Goal: Find specific page/section: Find specific page/section

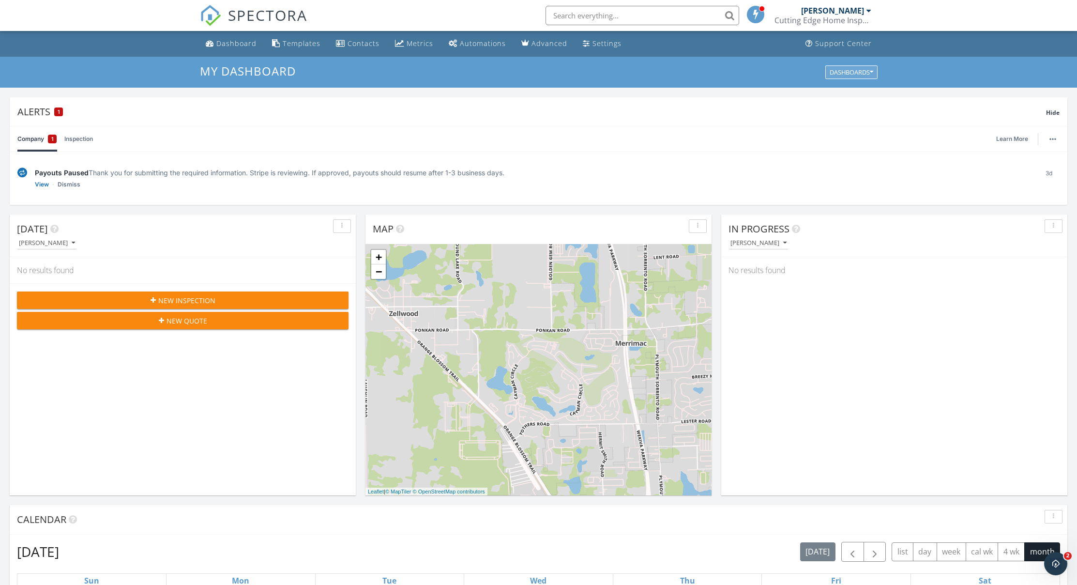
click at [873, 71] on icon "button" at bounding box center [871, 72] width 3 height 7
click at [871, 96] on span "My Dashboard" at bounding box center [856, 94] width 54 height 11
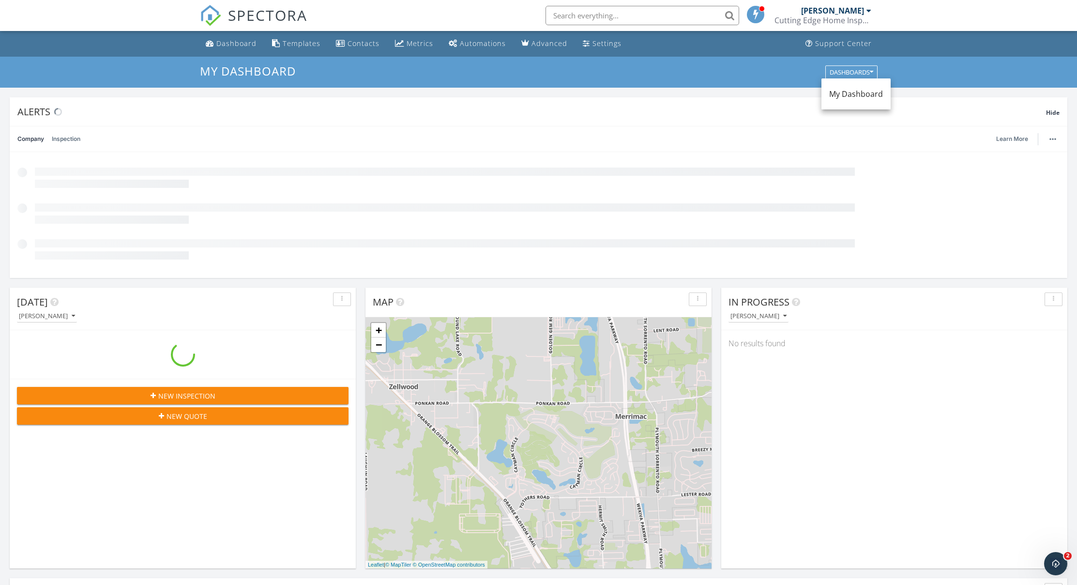
scroll to position [896, 1092]
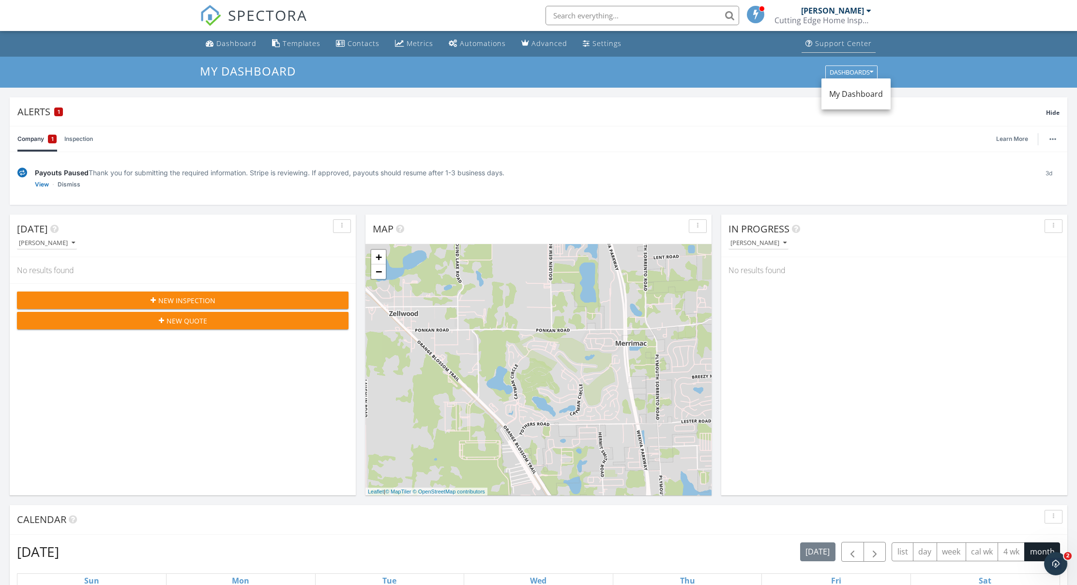
click at [865, 44] on div "Support Center" at bounding box center [843, 43] width 57 height 9
click at [36, 113] on div "Alerts 1" at bounding box center [531, 111] width 1029 height 13
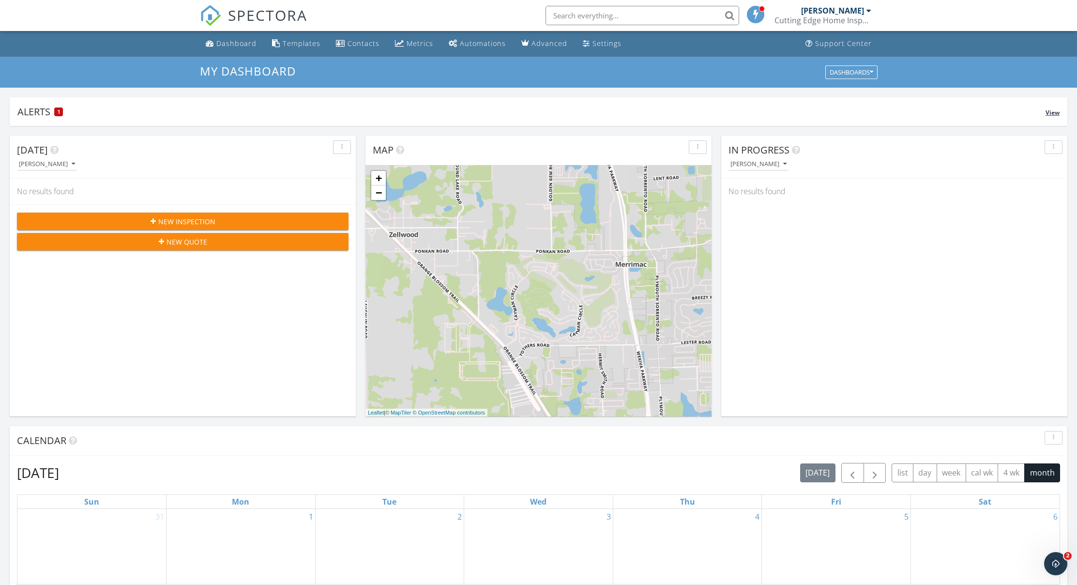
click at [40, 110] on div "Alerts 1" at bounding box center [531, 111] width 1028 height 13
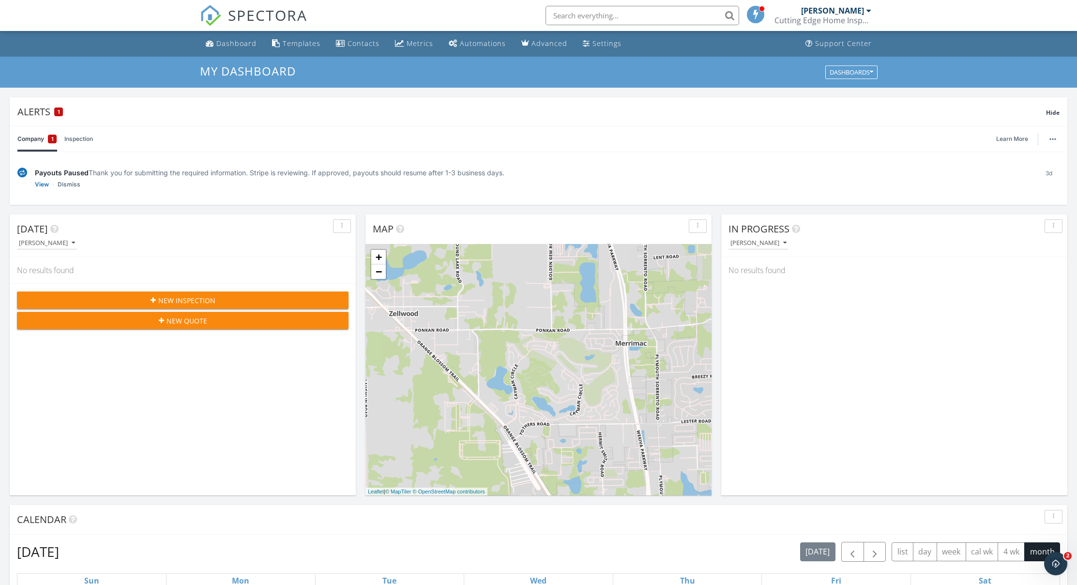
click at [860, 12] on div "[PERSON_NAME]" at bounding box center [832, 11] width 63 height 10
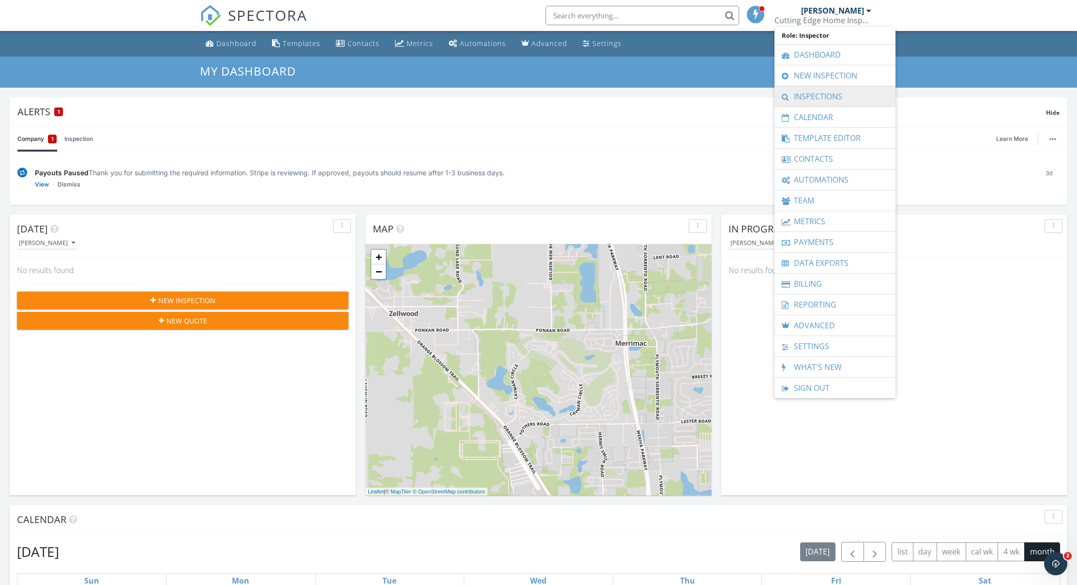
click at [859, 91] on link "Inspections" at bounding box center [835, 96] width 111 height 20
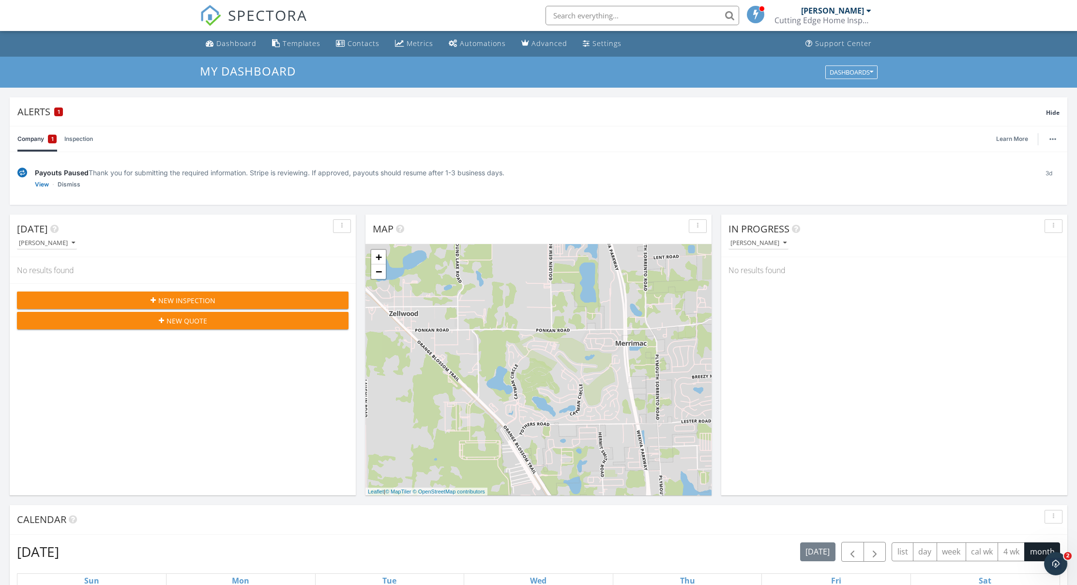
click at [869, 10] on div at bounding box center [869, 11] width 5 height 8
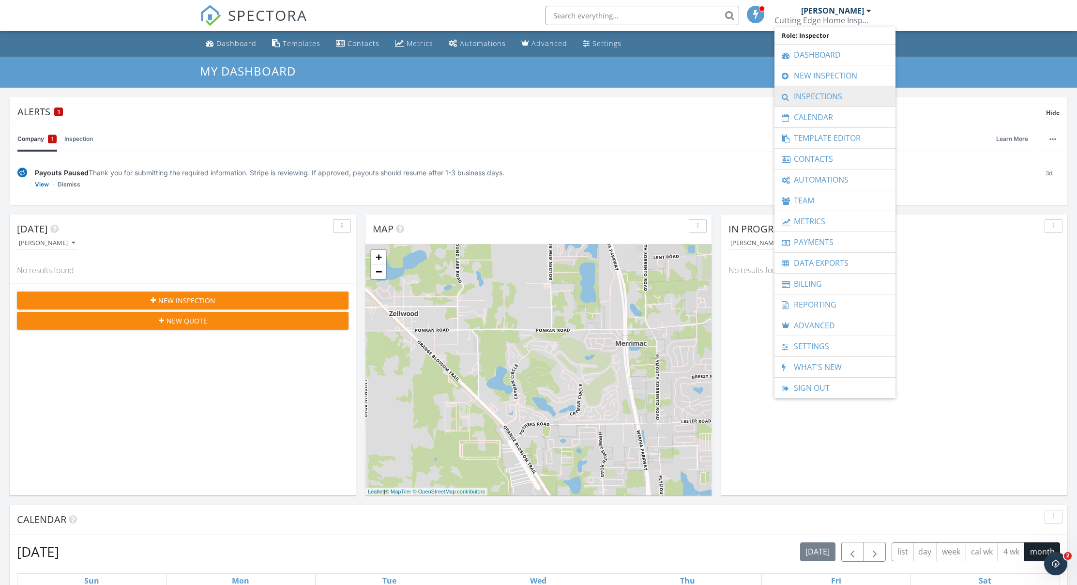
click at [837, 93] on link "Inspections" at bounding box center [835, 96] width 111 height 20
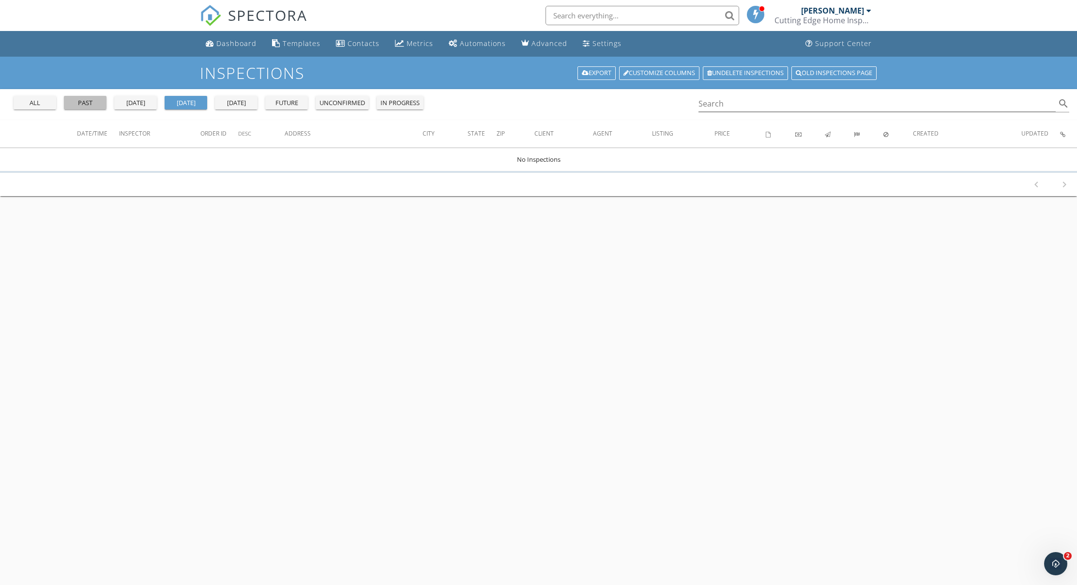
click at [74, 107] on div "past" at bounding box center [85, 103] width 35 height 10
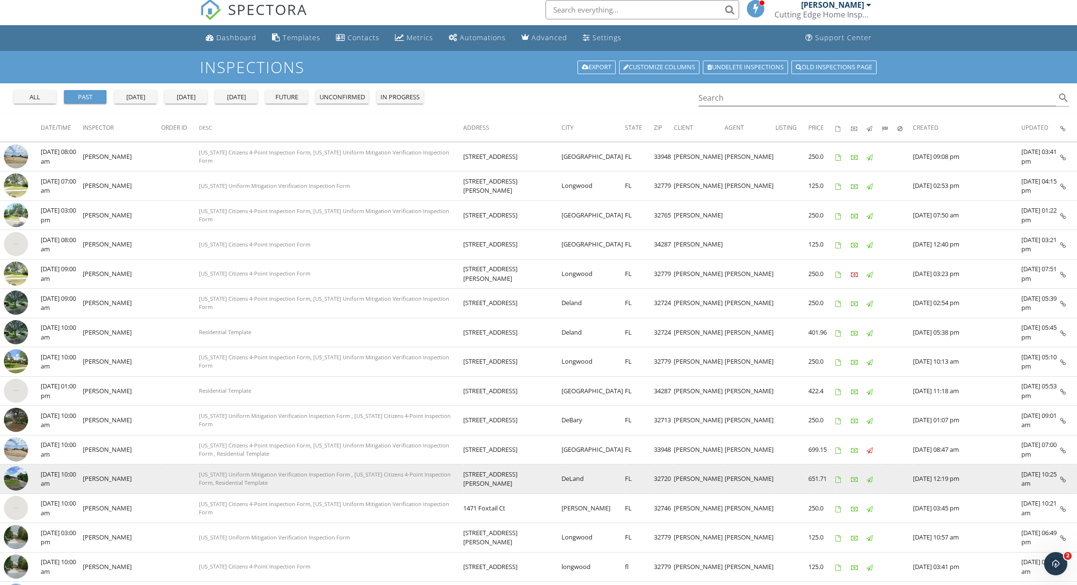
scroll to position [13, 0]
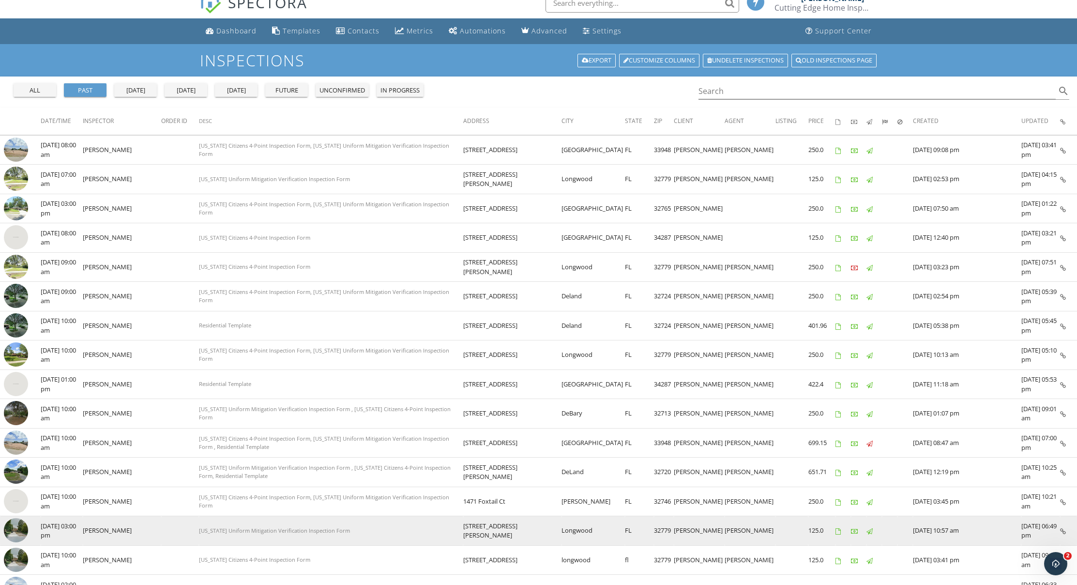
click at [525, 533] on td "[STREET_ADDRESS][PERSON_NAME]" at bounding box center [512, 531] width 98 height 30
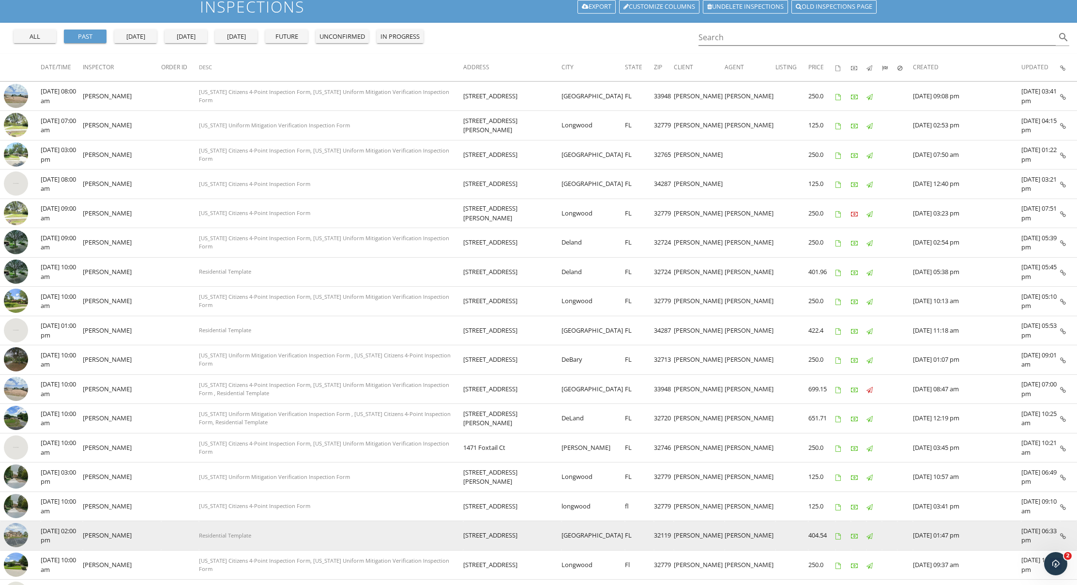
scroll to position [152, 0]
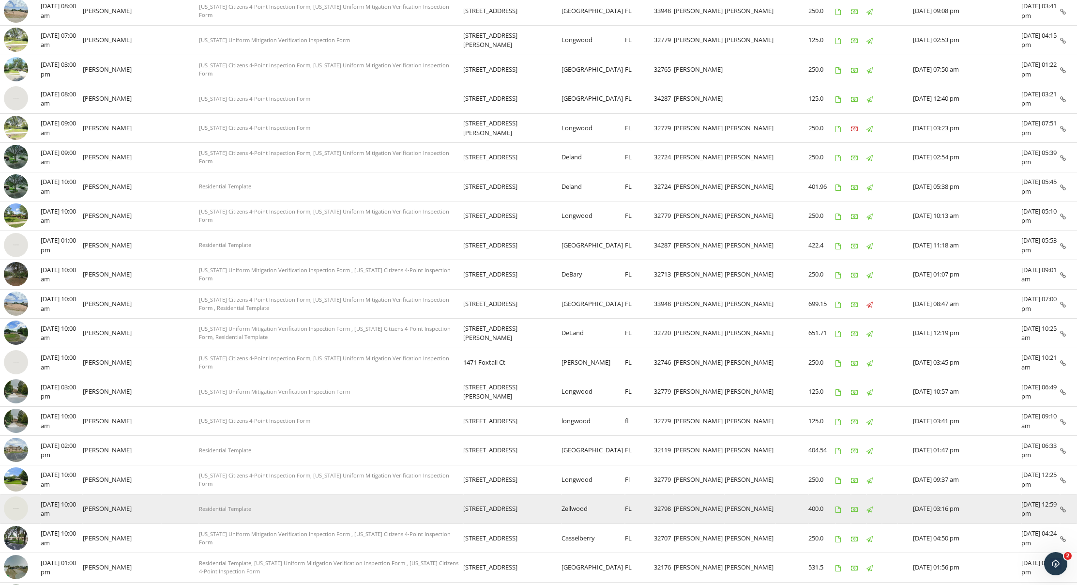
click at [515, 509] on td "[STREET_ADDRESS]" at bounding box center [512, 509] width 98 height 30
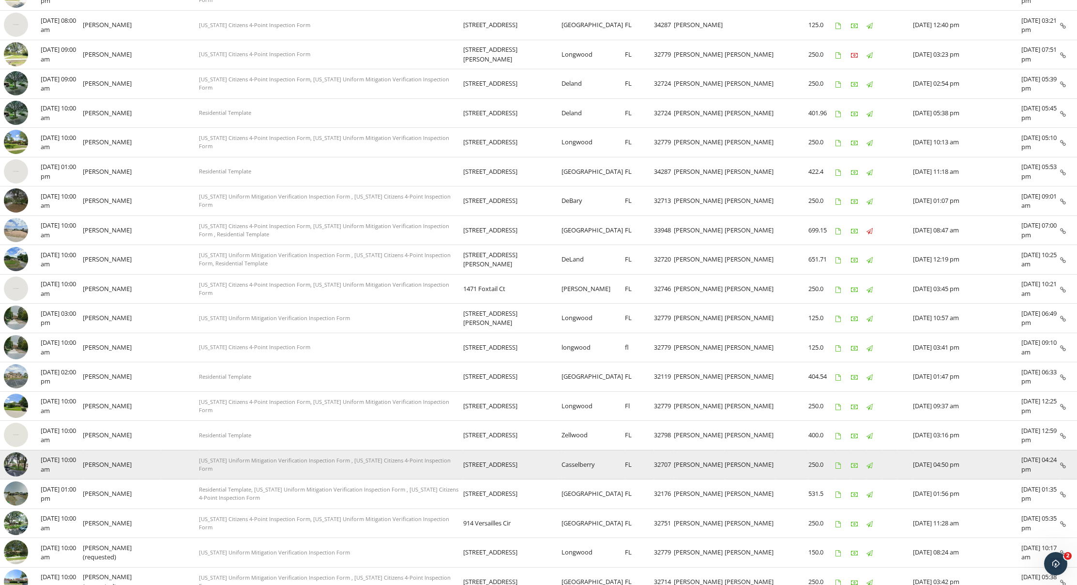
click at [511, 466] on td "[STREET_ADDRESS]" at bounding box center [512, 465] width 98 height 30
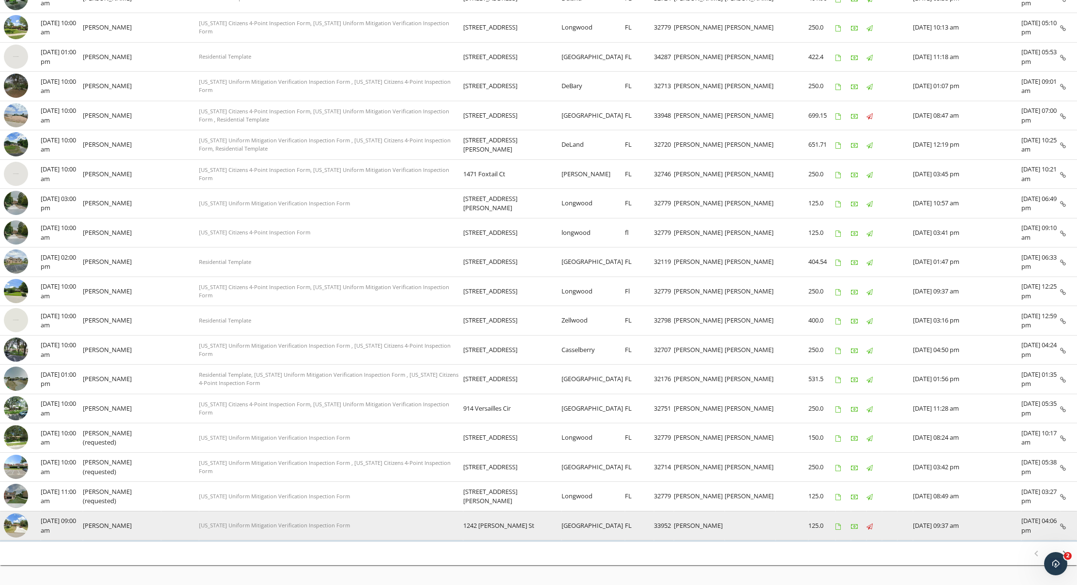
scroll to position [363, 0]
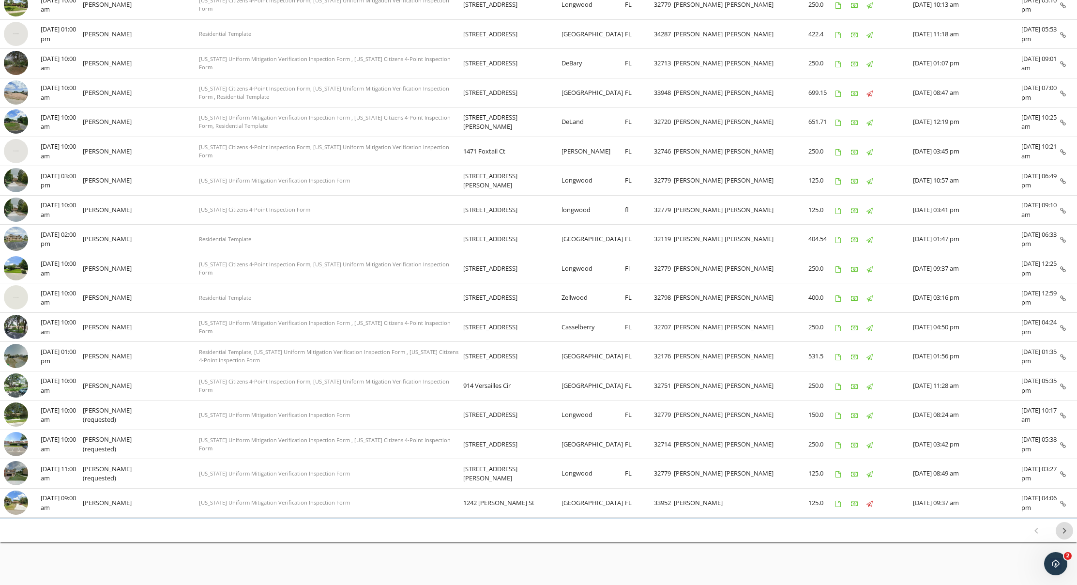
click at [1060, 525] on icon "chevron_right" at bounding box center [1065, 531] width 12 height 12
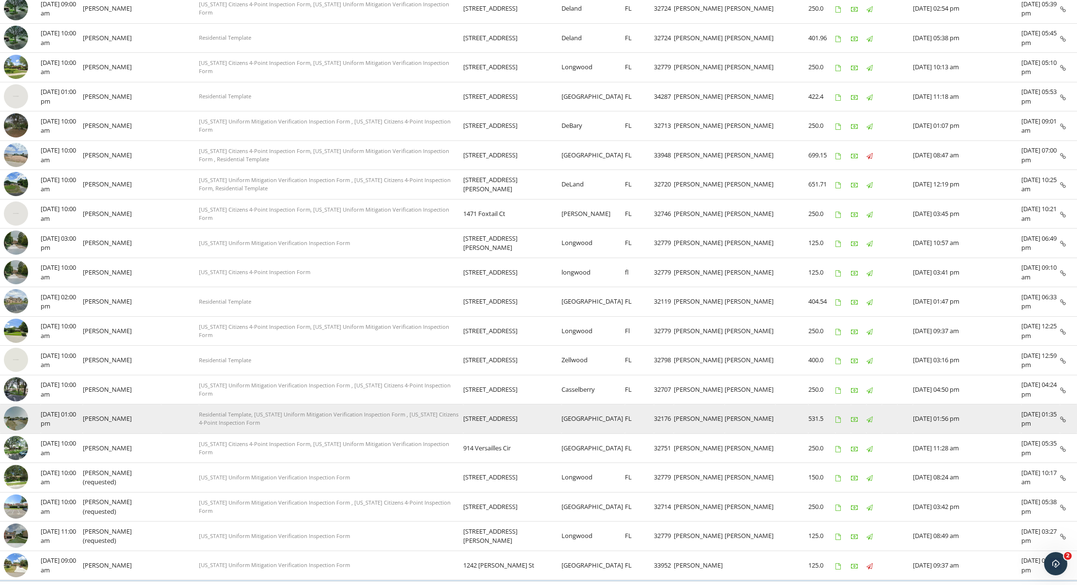
scroll to position [363, 0]
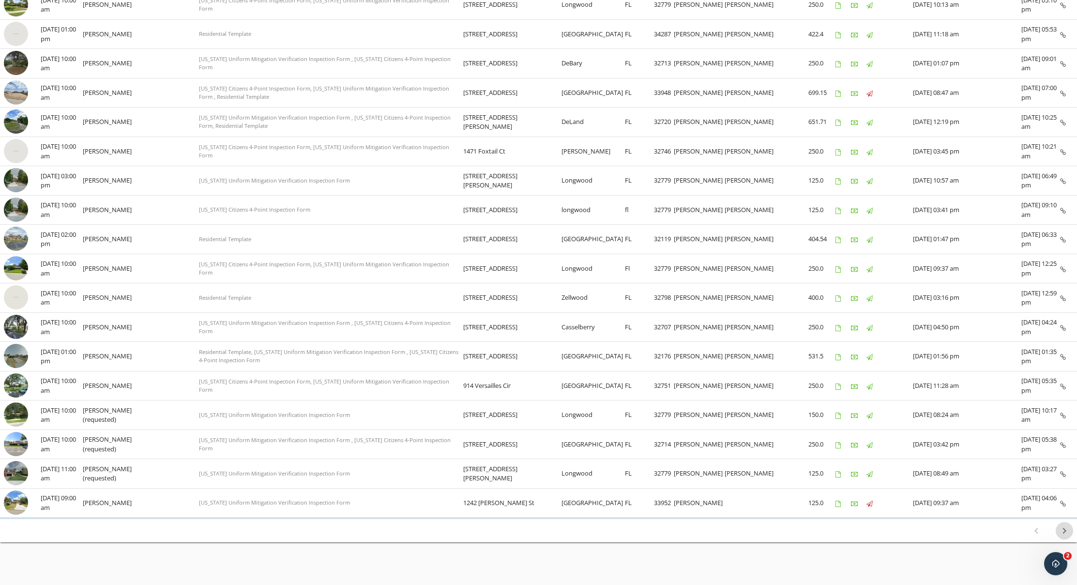
click at [1065, 525] on icon "chevron_right" at bounding box center [1065, 531] width 12 height 12
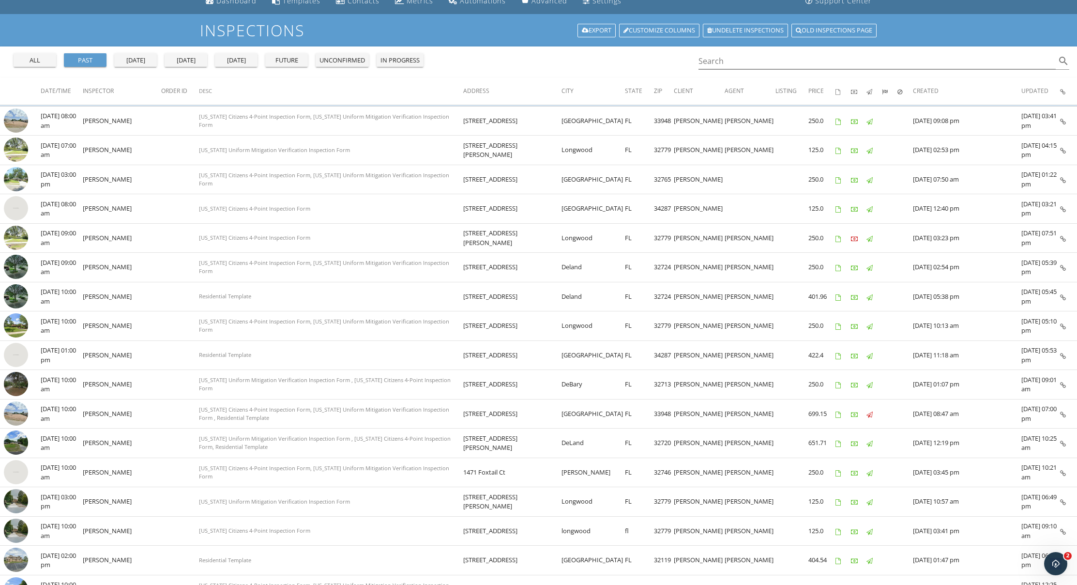
scroll to position [0, 0]
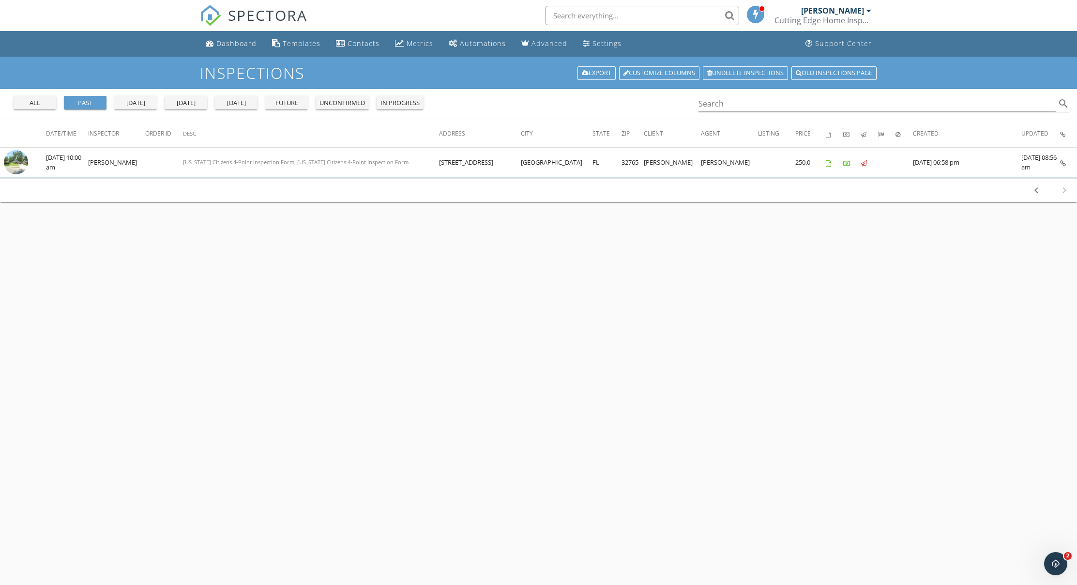
click at [869, 10] on div at bounding box center [869, 11] width 5 height 8
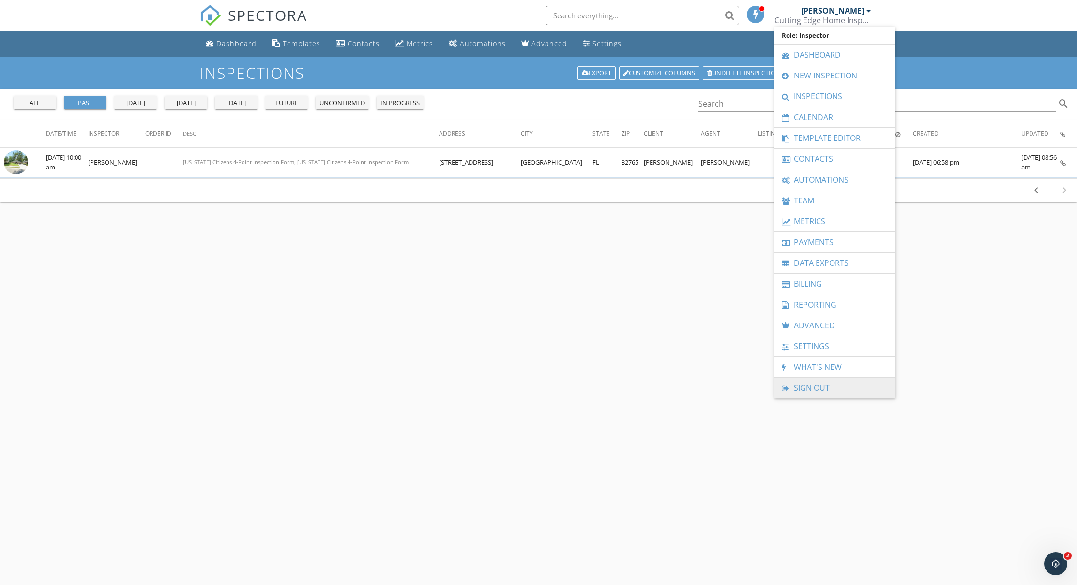
click at [834, 384] on link "Sign Out" at bounding box center [835, 388] width 111 height 20
